Goal: Navigation & Orientation: Find specific page/section

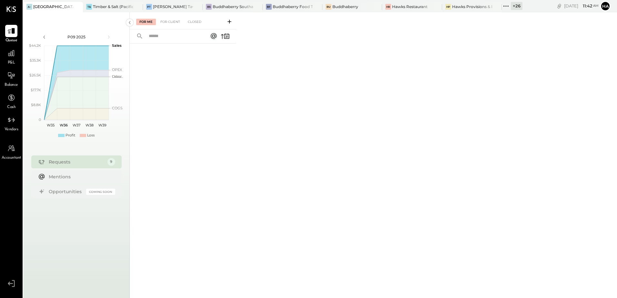
click at [80, 7] on icon at bounding box center [77, 7] width 8 height 8
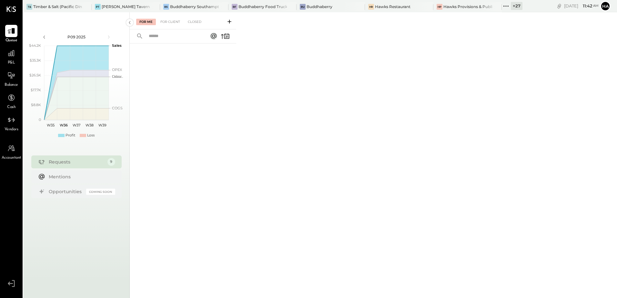
click at [228, 147] on div at bounding box center [183, 162] width 106 height 237
click at [47, 7] on div "Timber & Salt (Pacific Dining CA1 LLC)" at bounding box center [57, 6] width 49 height 5
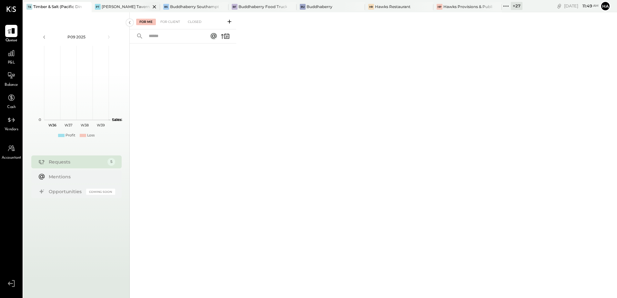
click at [100, 2] on div "PT [PERSON_NAME] Tavern" at bounding box center [126, 7] width 68 height 10
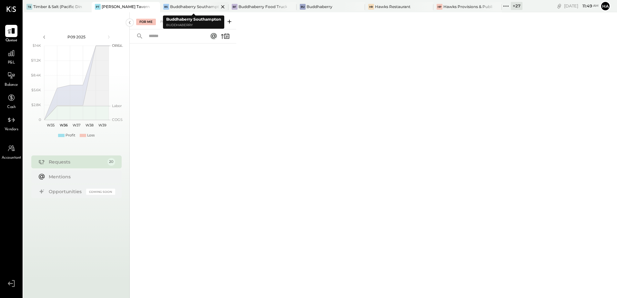
click at [185, 4] on div "Buddhaberry Southampton" at bounding box center [194, 6] width 49 height 5
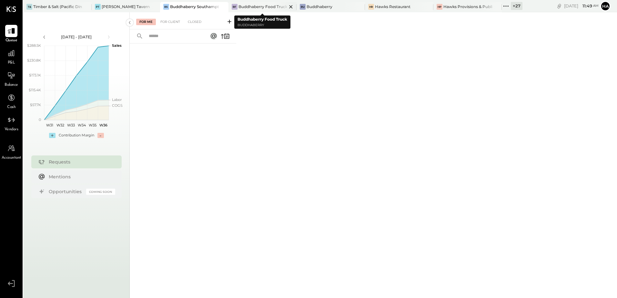
click at [254, 8] on div "Buddhaberry Food Truck" at bounding box center [262, 6] width 49 height 5
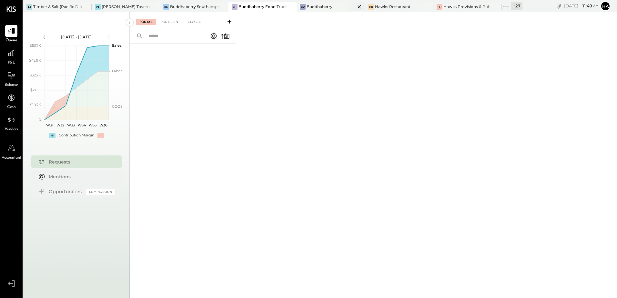
click at [328, 7] on div "Buddhaberry" at bounding box center [319, 6] width 26 height 5
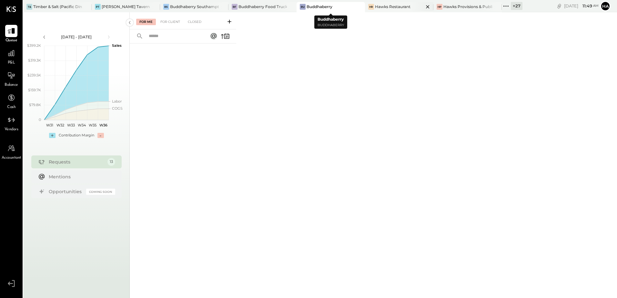
click at [379, 7] on div "Hawks Restaurant" at bounding box center [392, 6] width 35 height 5
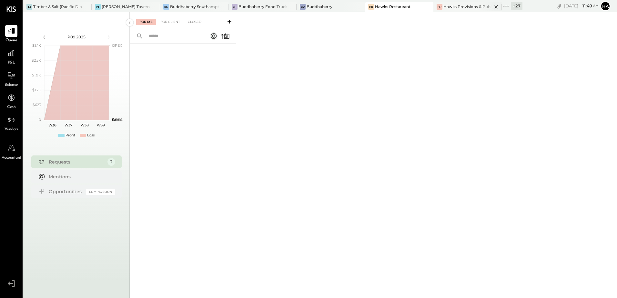
click at [457, 5] on div "Hawks Provisions & Public House" at bounding box center [467, 6] width 49 height 5
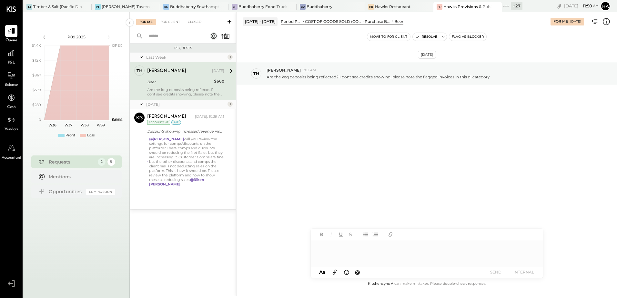
click at [517, 3] on div "+ 27" at bounding box center [517, 6] width 12 height 8
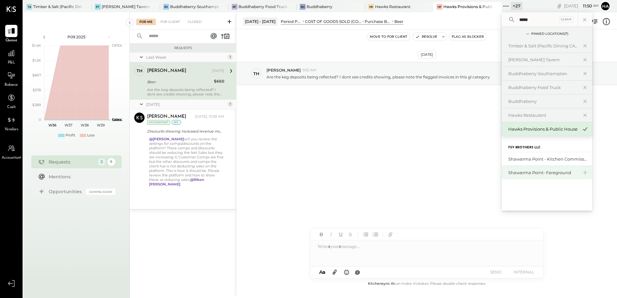
type input "*****"
click at [549, 172] on div "Shawarma Point- Fareground" at bounding box center [543, 173] width 70 height 6
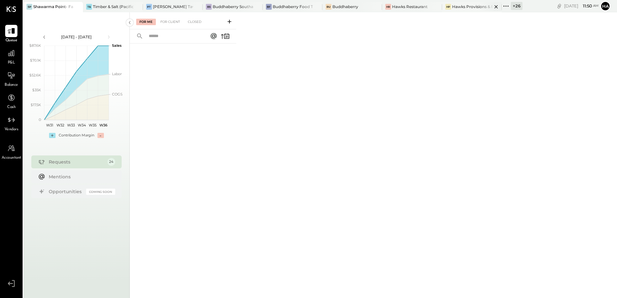
click at [452, 9] on div "Hawks Provisions & Public House" at bounding box center [472, 6] width 40 height 5
